Goal: Task Accomplishment & Management: Use online tool/utility

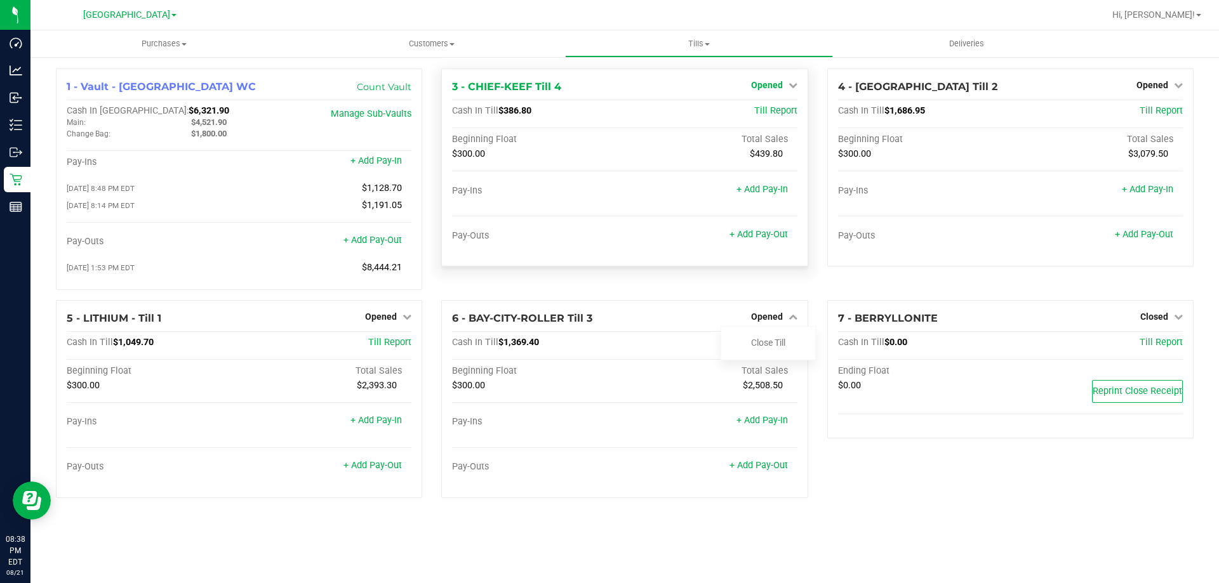
click at [783, 83] on link "Opened" at bounding box center [774, 85] width 46 height 10
click at [774, 114] on link "Close Till" at bounding box center [768, 112] width 34 height 10
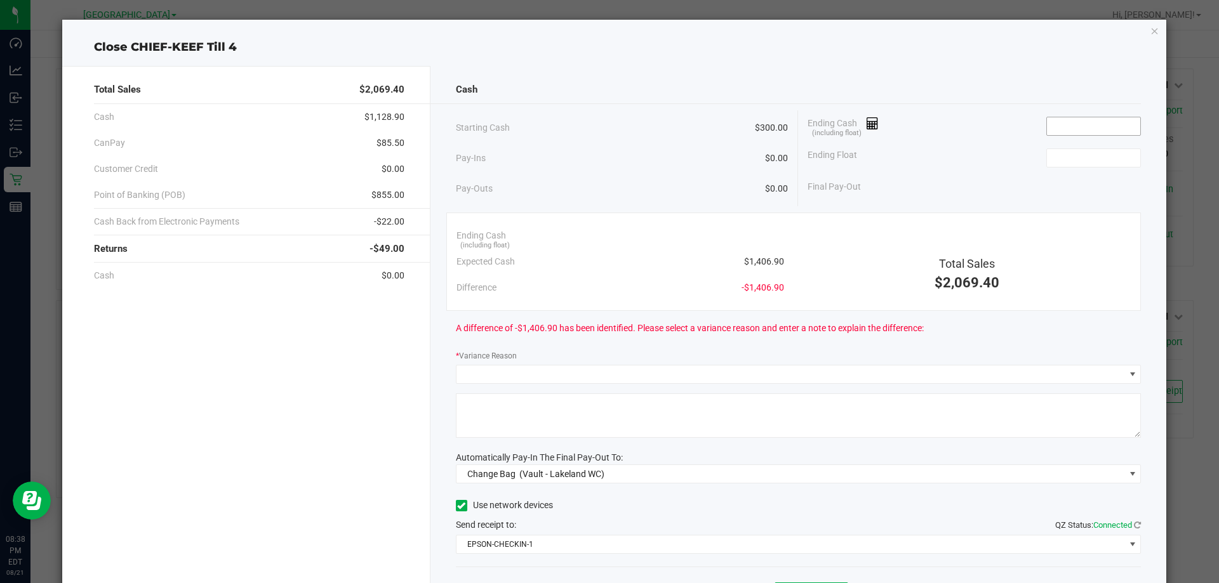
click at [1066, 127] on input at bounding box center [1093, 126] width 93 height 18
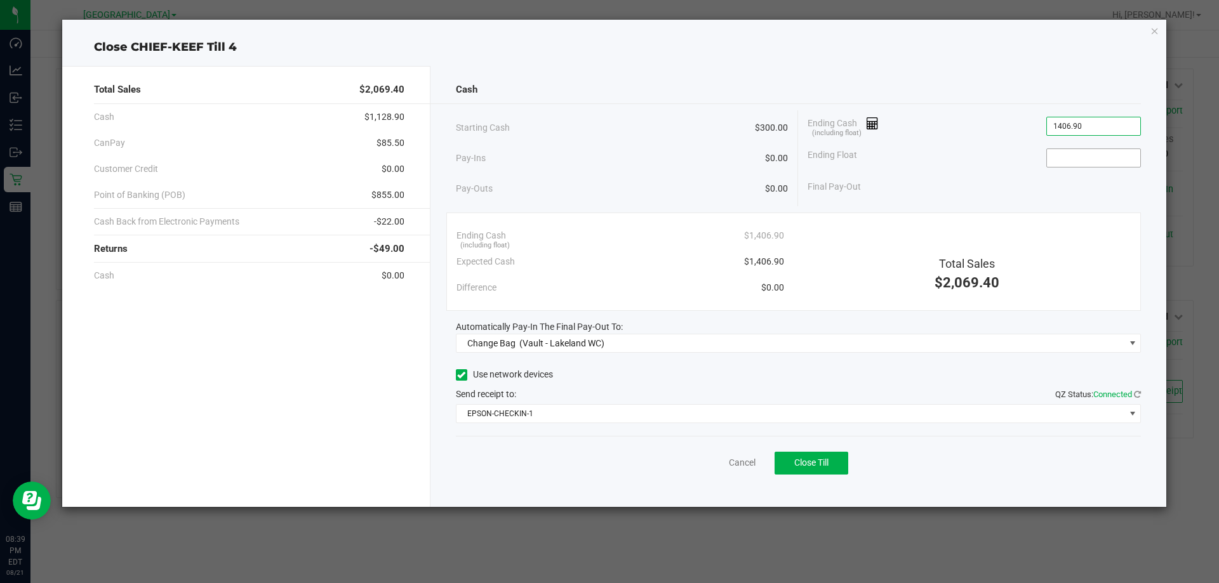
type input "$1,406.90"
click at [1056, 159] on input at bounding box center [1093, 158] width 93 height 18
type input "$300.00"
click at [998, 189] on div "Final Pay-Out $1,106.90" at bounding box center [974, 187] width 333 height 26
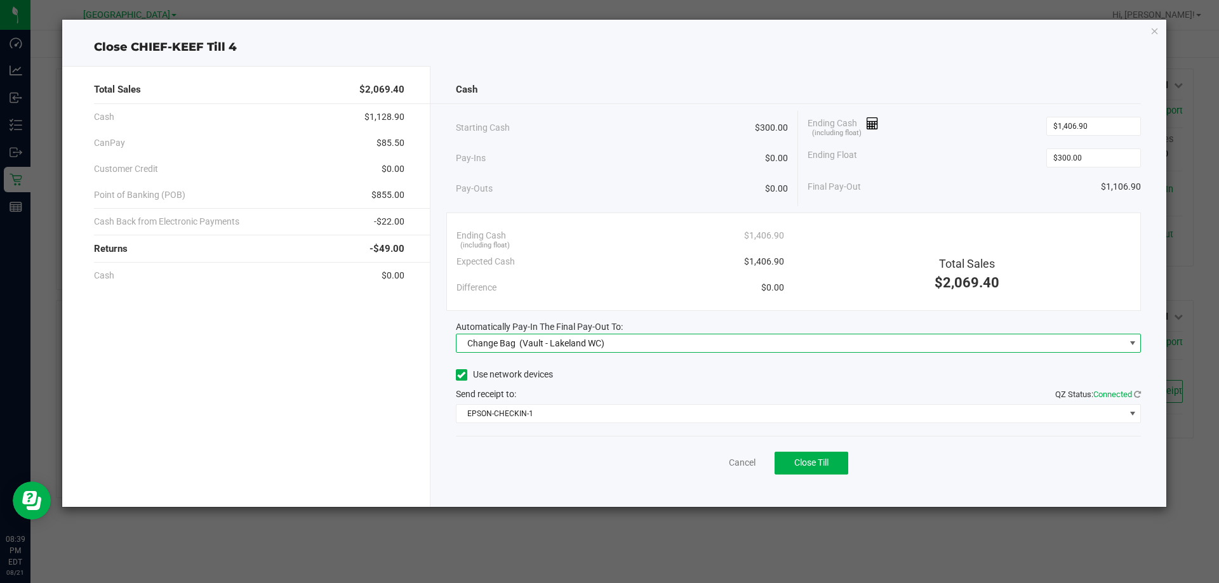
click at [761, 345] on span "Change Bag (Vault - Lakeland WC)" at bounding box center [790, 344] width 668 height 18
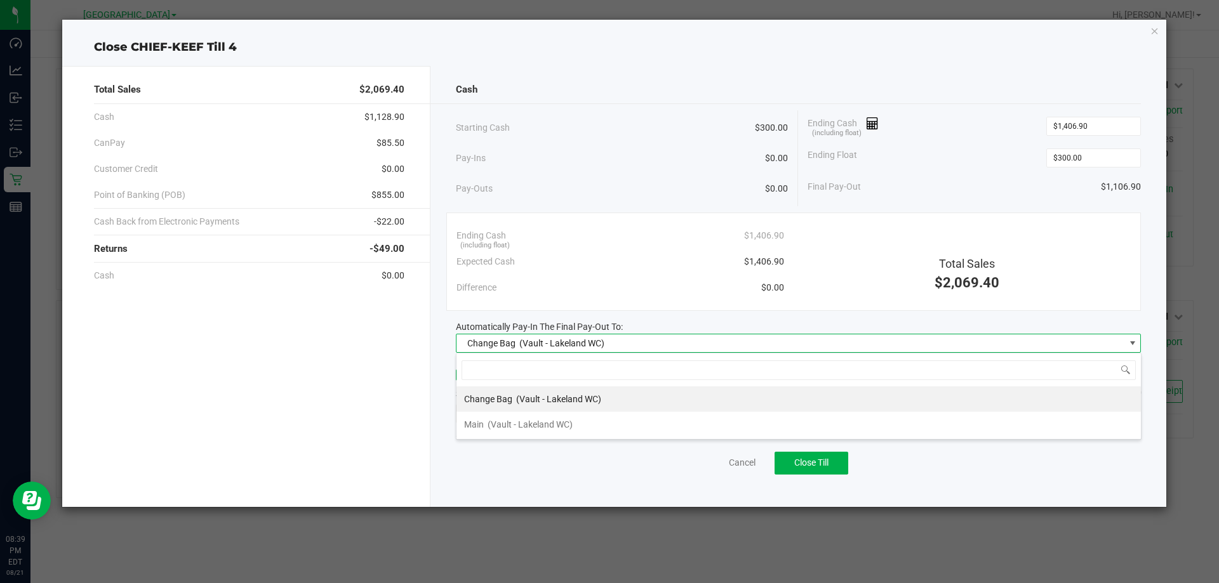
scroll to position [19, 685]
click at [731, 429] on li "Main (Vault - Lakeland WC)" at bounding box center [798, 424] width 684 height 25
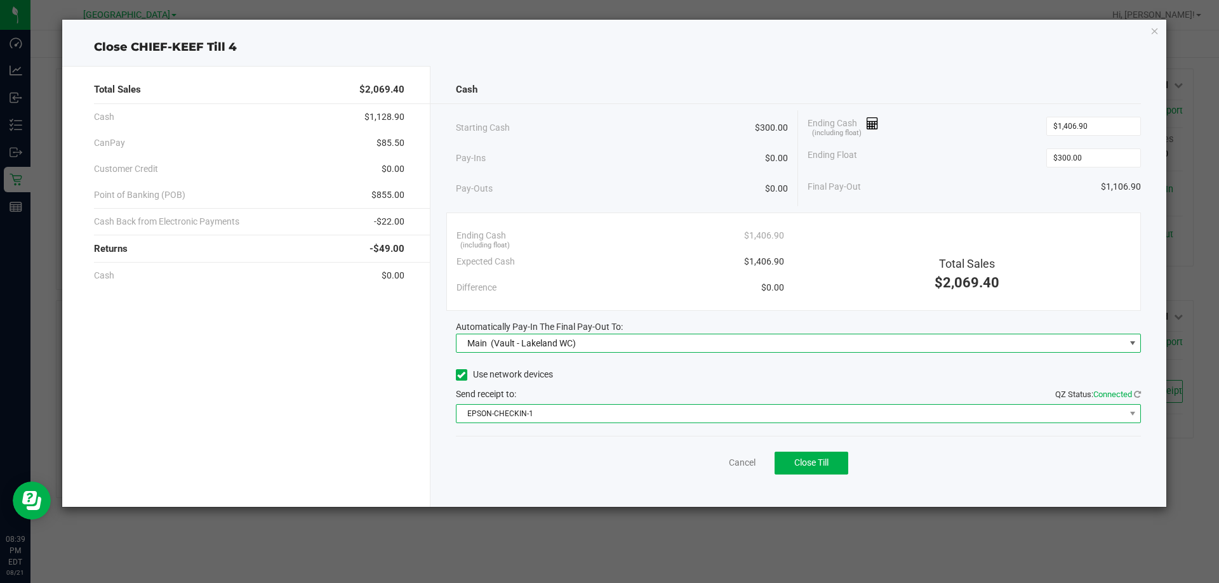
click at [742, 421] on span "EPSON-CHECKIN-1" at bounding box center [790, 414] width 668 height 18
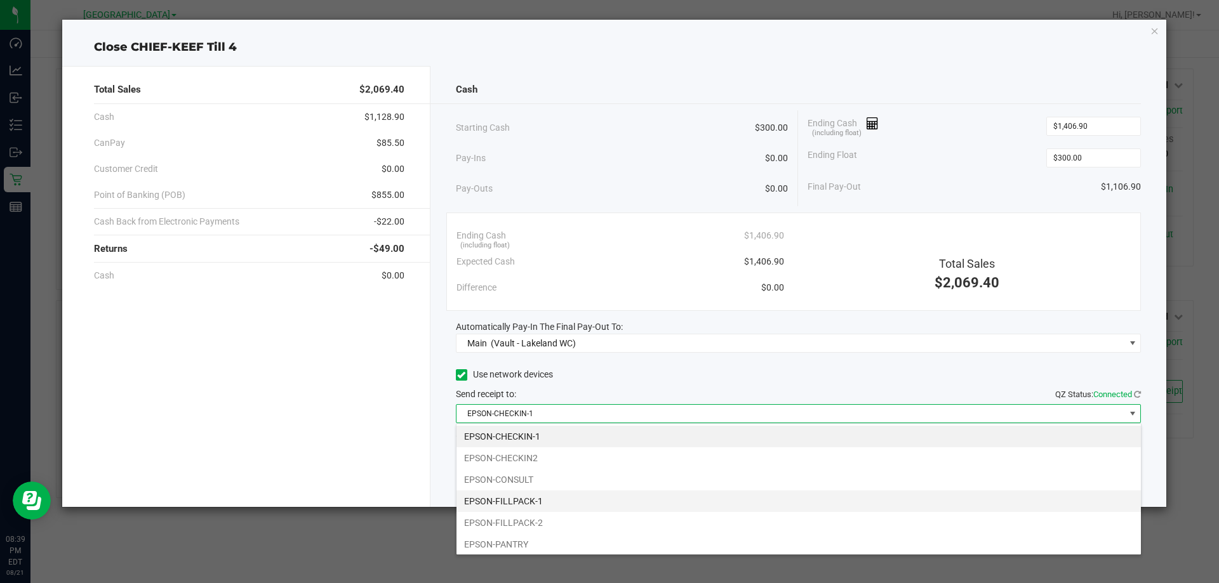
click at [710, 505] on li "EPSON-FILLPACK-1" at bounding box center [798, 502] width 684 height 22
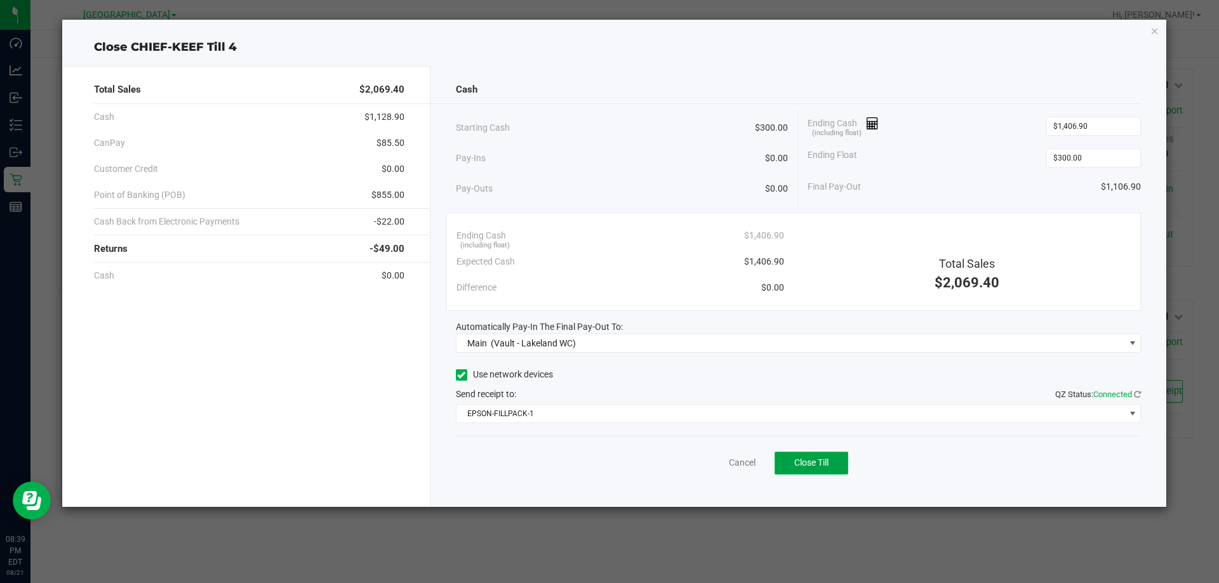
click at [831, 454] on button "Close Till" at bounding box center [812, 463] width 74 height 23
click at [1153, 34] on icon "button" at bounding box center [1154, 30] width 9 height 15
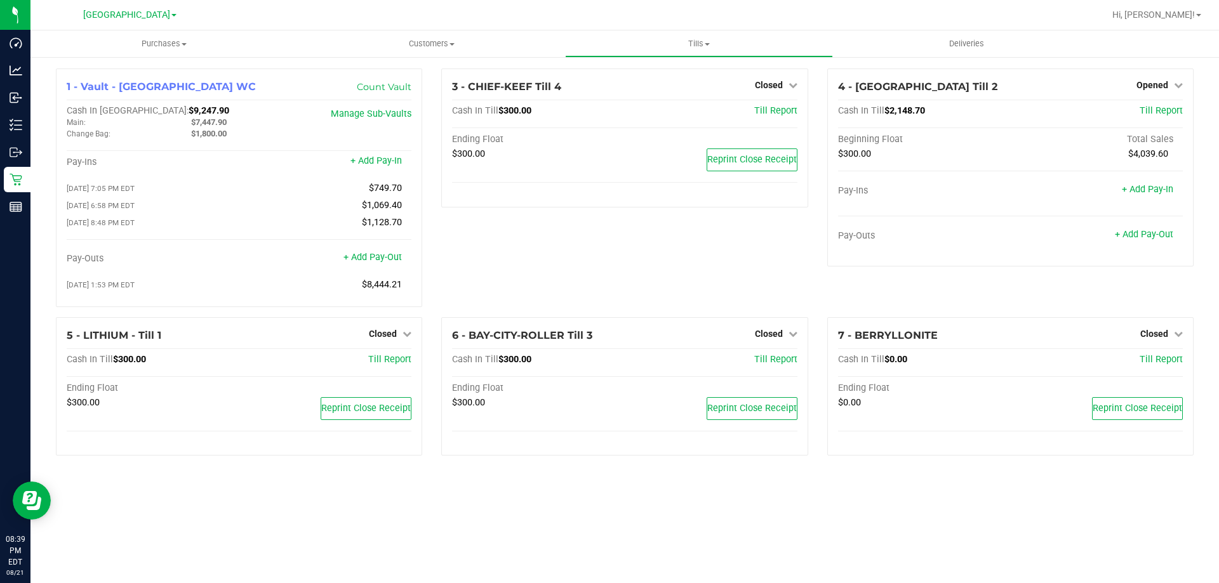
click at [949, 4] on div at bounding box center [665, 15] width 877 height 25
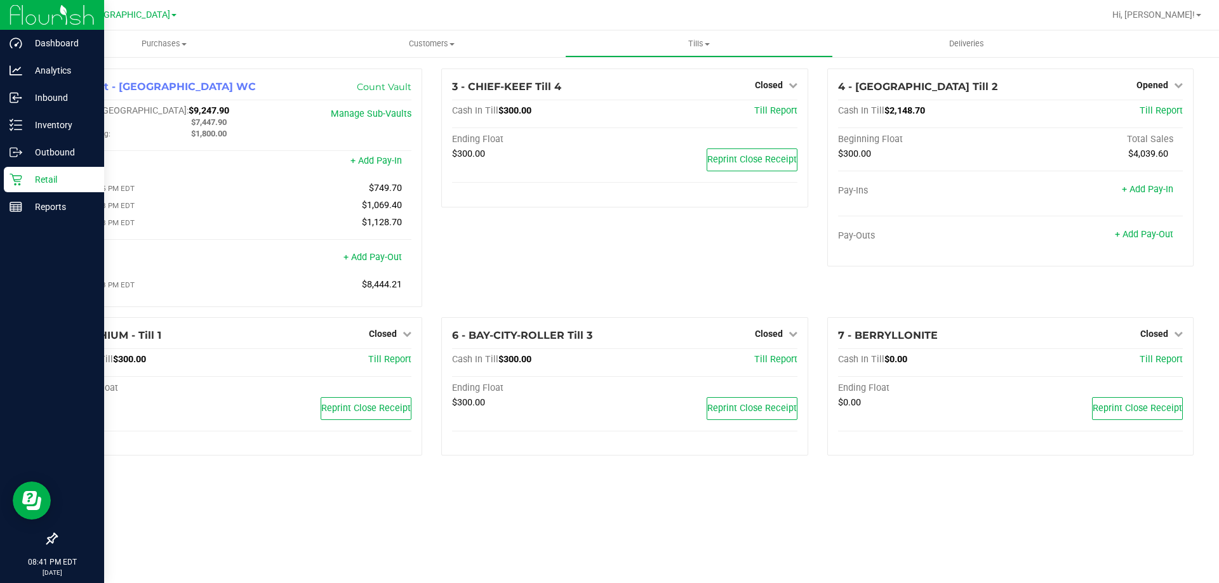
click at [44, 183] on p "Retail" at bounding box center [60, 179] width 76 height 15
